Goal: Find specific page/section: Find specific page/section

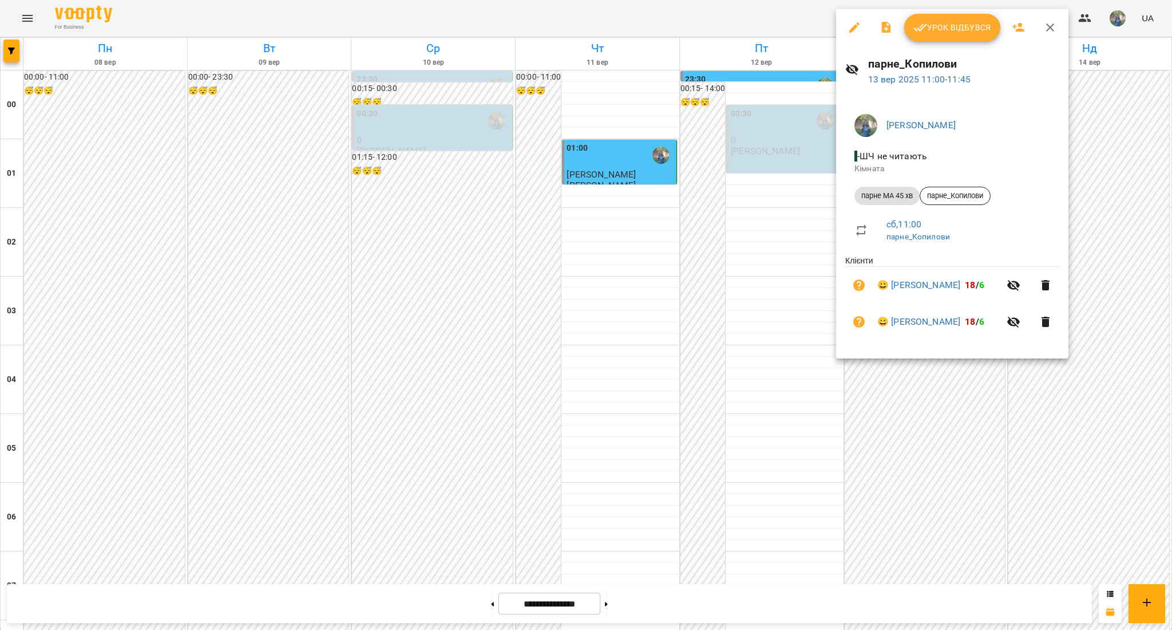
scroll to position [610, 0]
click at [920, 29] on icon "button" at bounding box center [920, 28] width 14 height 14
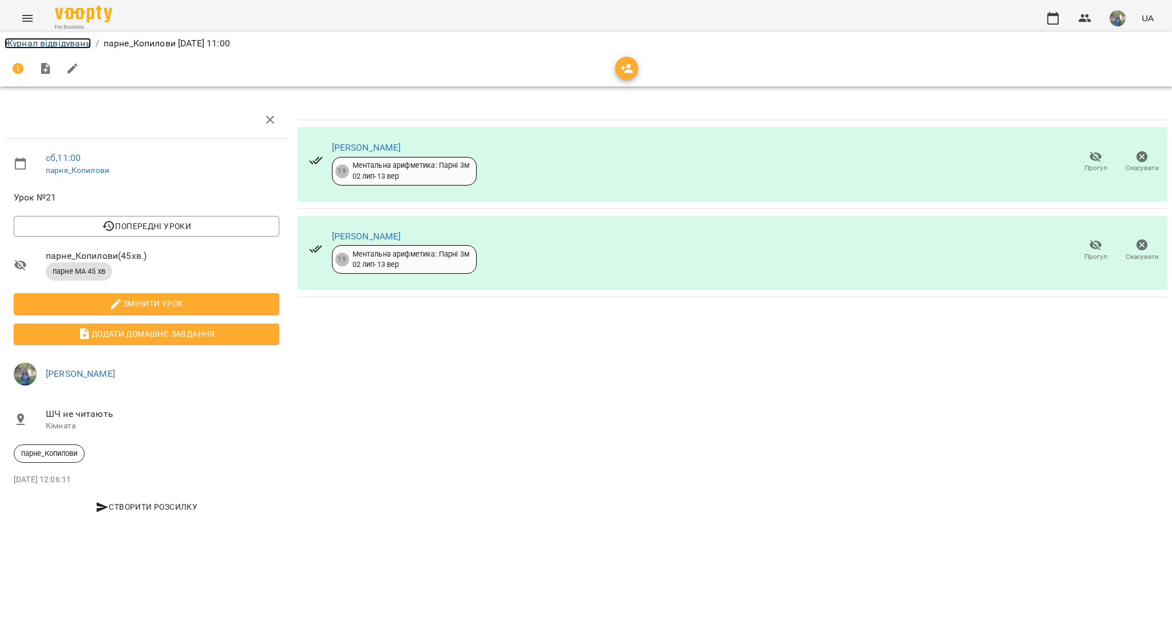
click at [58, 41] on link "Журнал відвідувань" at bounding box center [48, 43] width 86 height 11
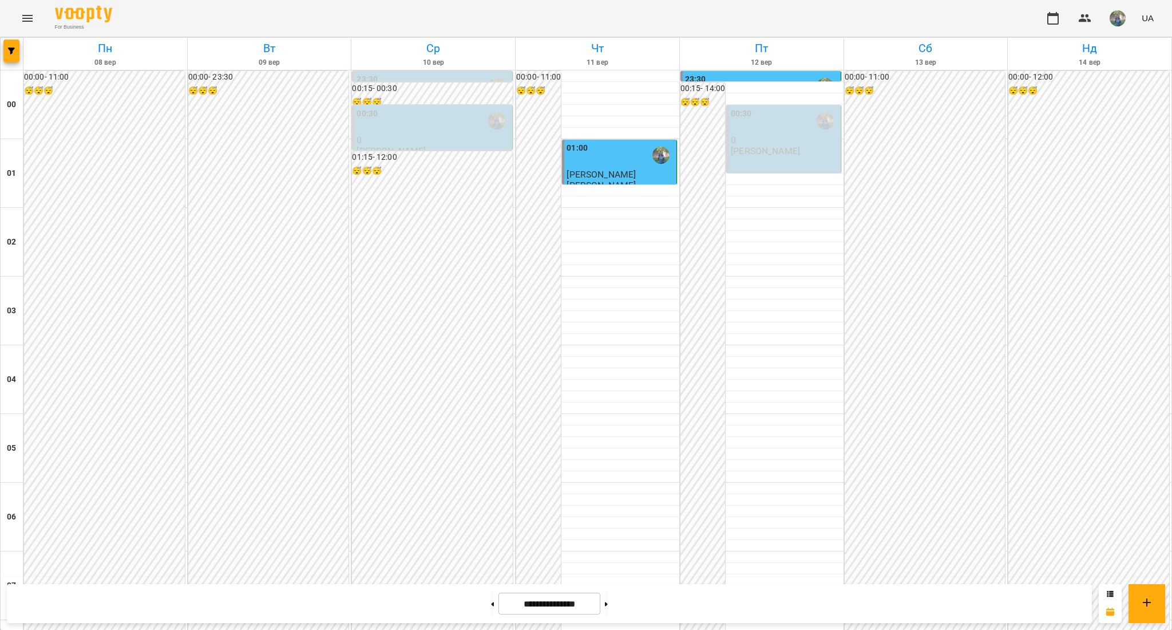
scroll to position [610, 0]
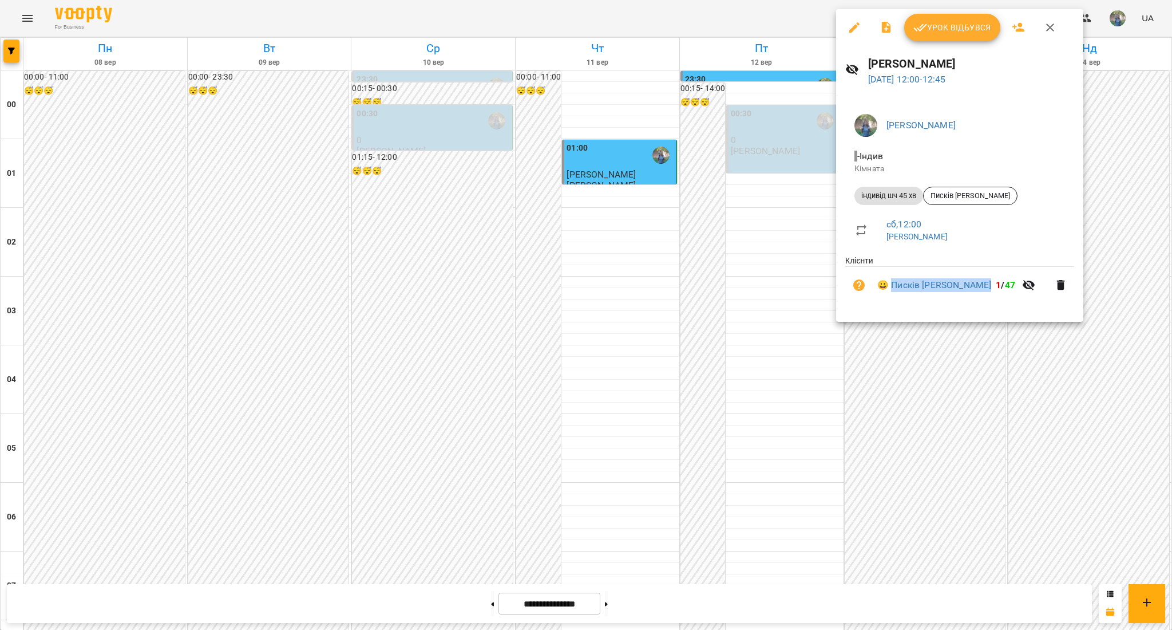
drag, startPoint x: 893, startPoint y: 277, endPoint x: 973, endPoint y: 285, distance: 80.5
click at [973, 285] on li "😀 Писків [PERSON_NAME] 1 / 47" at bounding box center [959, 285] width 229 height 37
copy link "Писків [PERSON_NAME]"
click at [926, 292] on link "😀 Писків [PERSON_NAME]" at bounding box center [934, 285] width 114 height 14
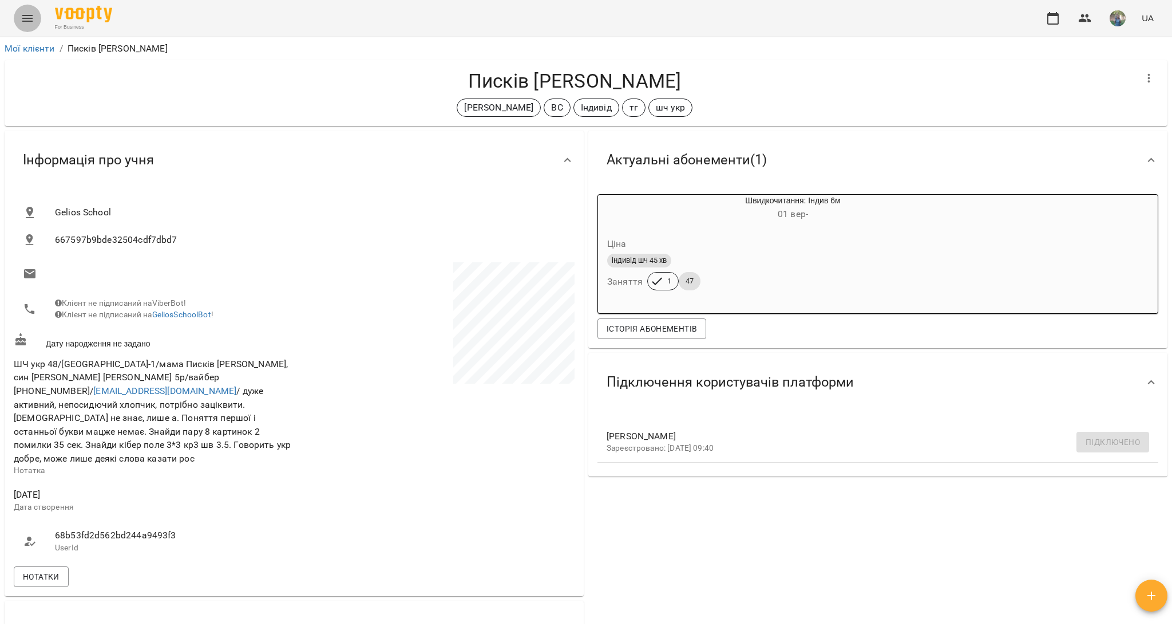
click at [21, 13] on icon "Menu" at bounding box center [28, 18] width 14 height 14
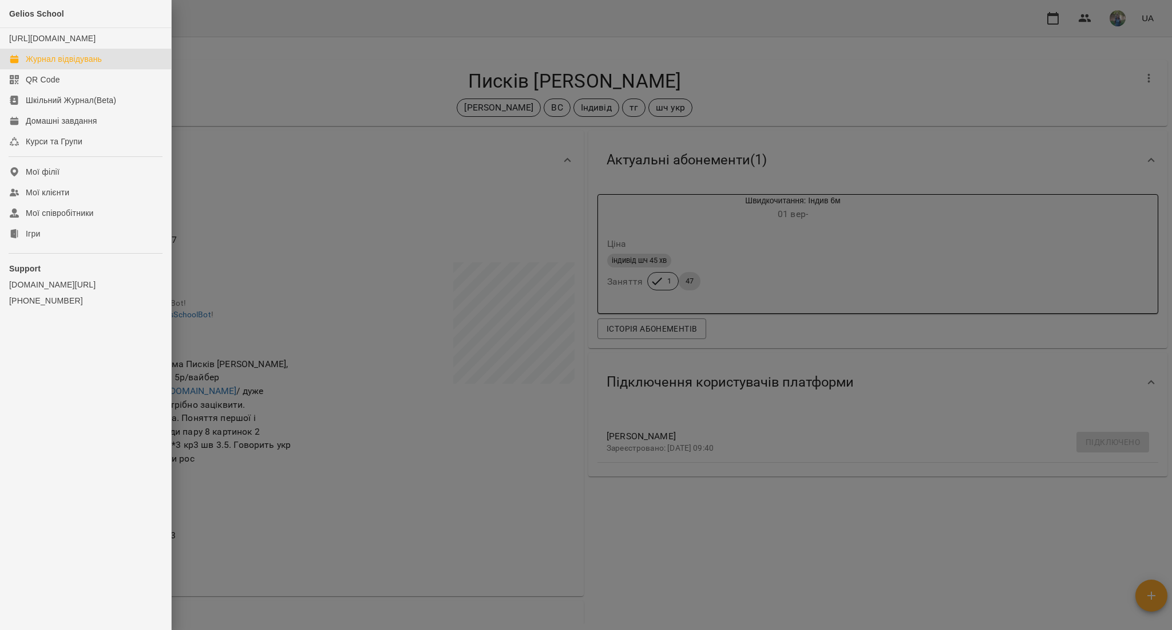
click at [50, 69] on link "Журнал відвідувань" at bounding box center [85, 59] width 171 height 21
